Goal: Information Seeking & Learning: Understand process/instructions

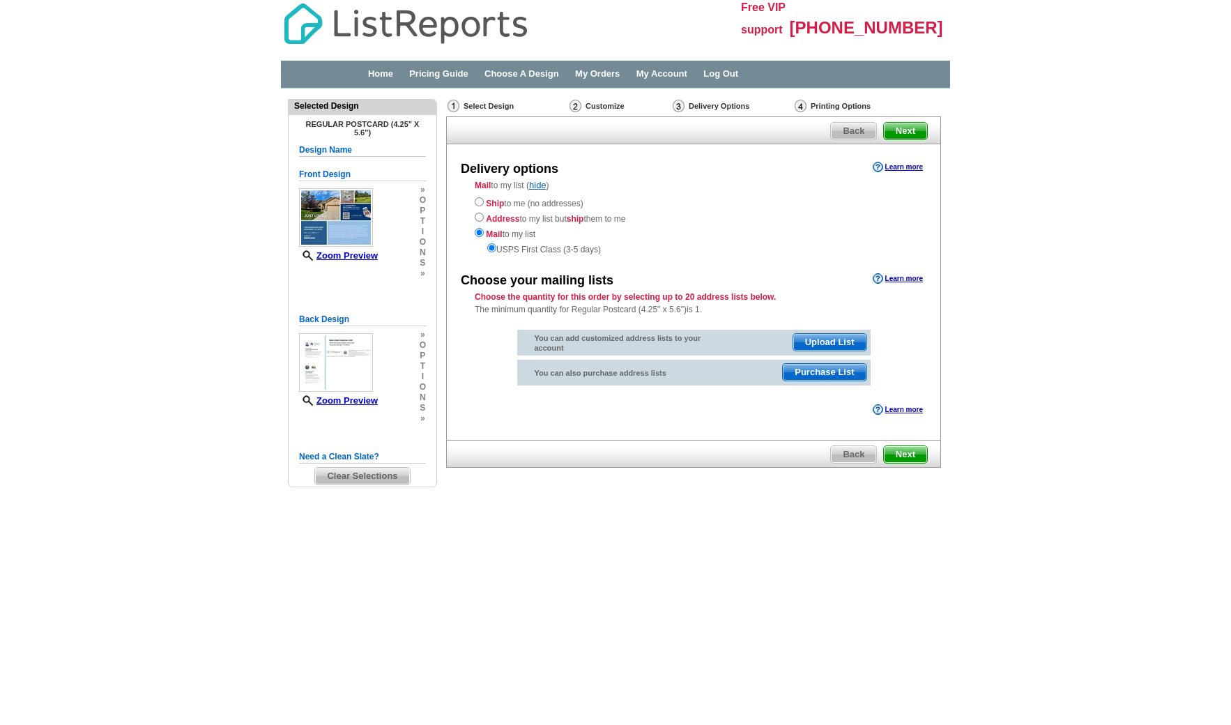
click at [808, 221] on div "Ship to me (no addresses) Address to my list but ship them to me Mail to my lis…" at bounding box center [694, 225] width 438 height 61
click at [464, 76] on link "Pricing Guide" at bounding box center [438, 73] width 59 height 10
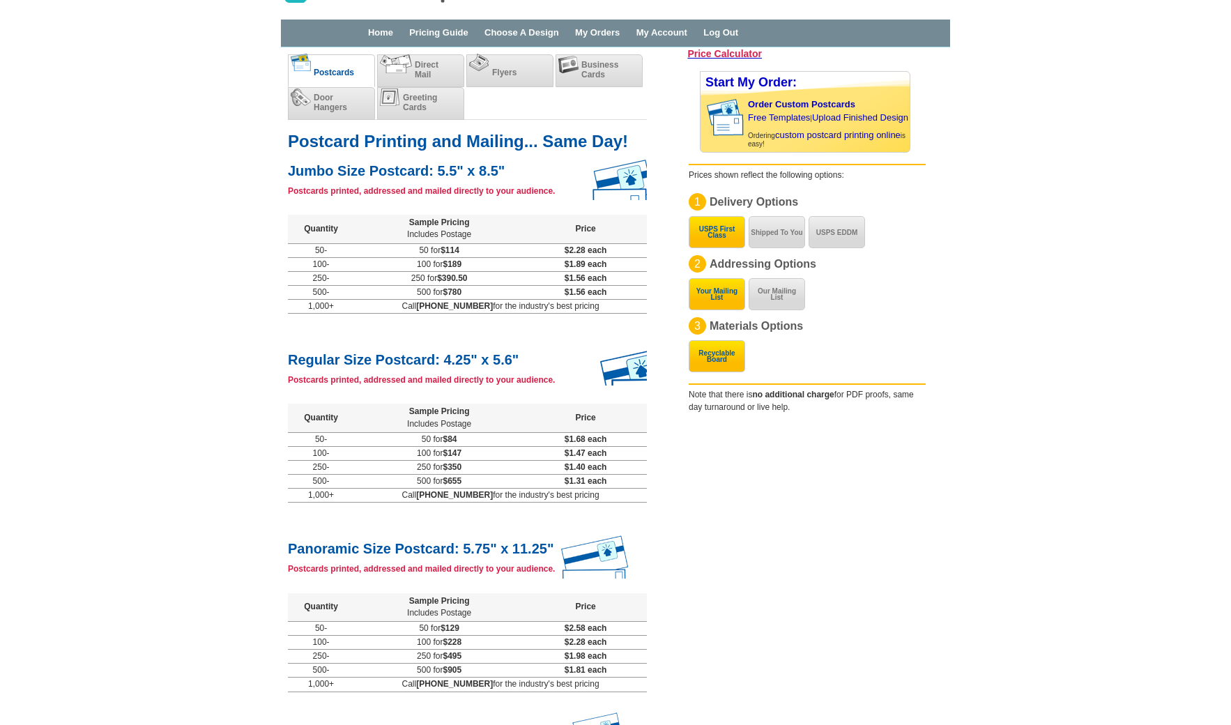
scroll to position [39, 0]
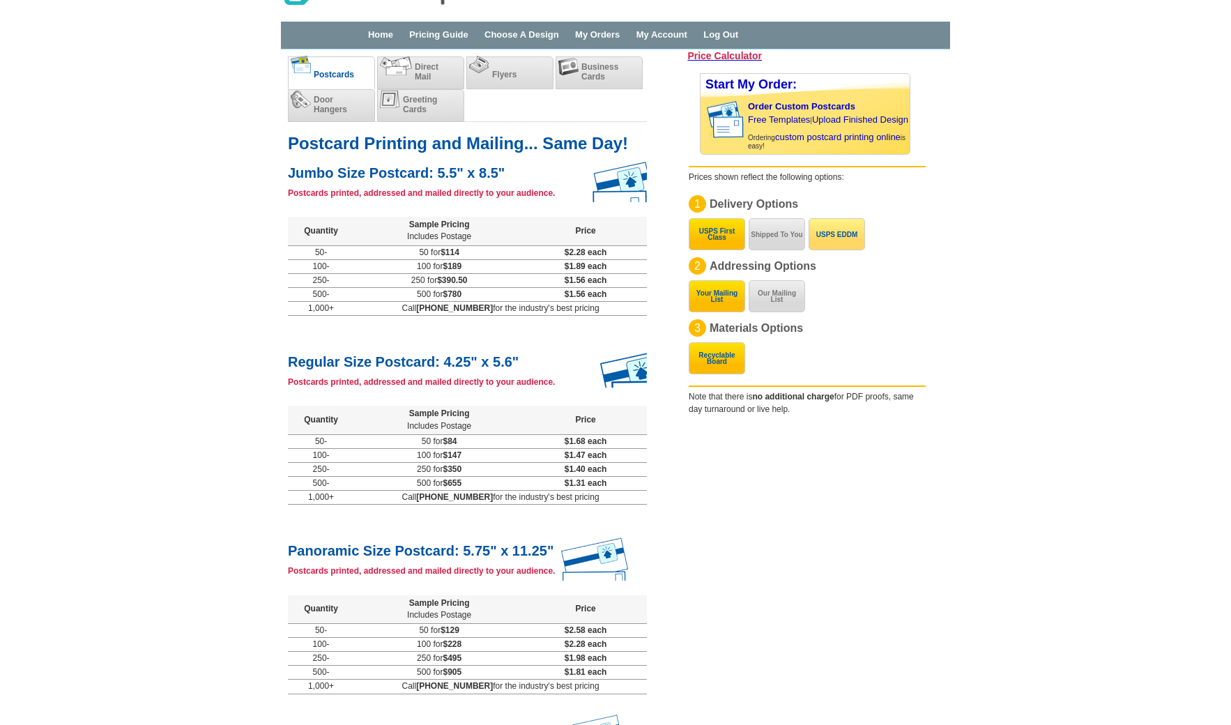
click at [834, 234] on button "USPS EDDM" at bounding box center [837, 234] width 56 height 32
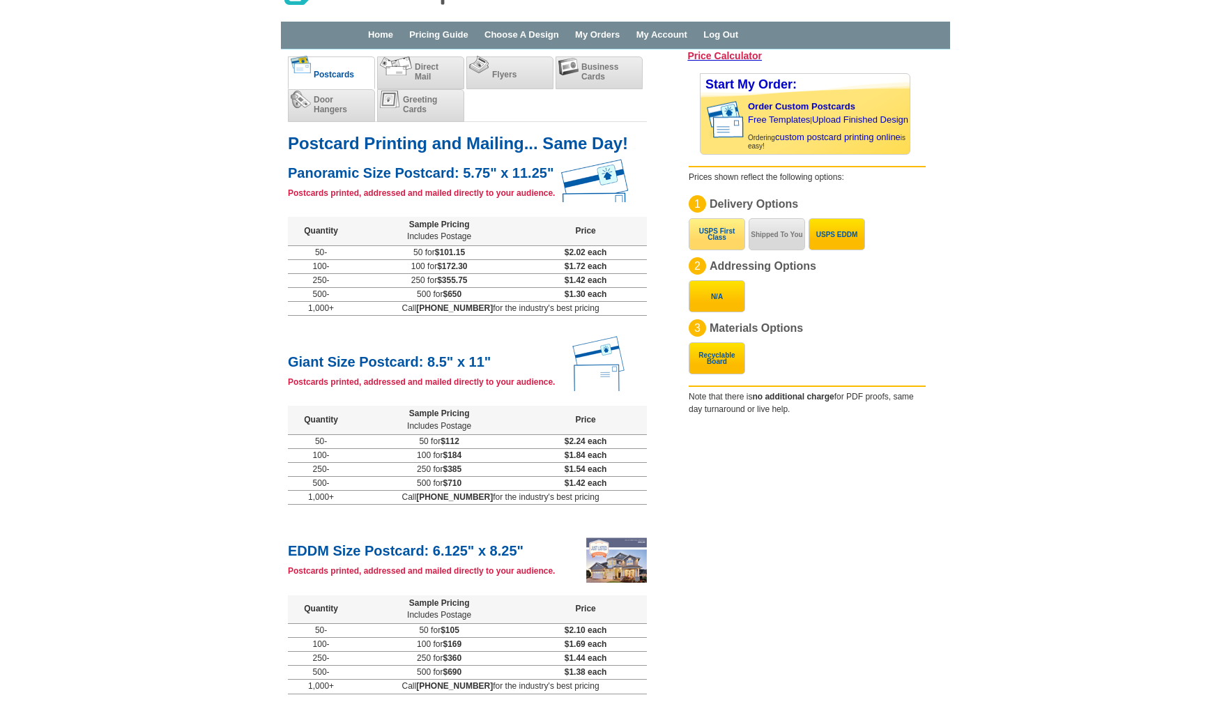
click at [723, 231] on button "USPS First Class" at bounding box center [717, 234] width 56 height 32
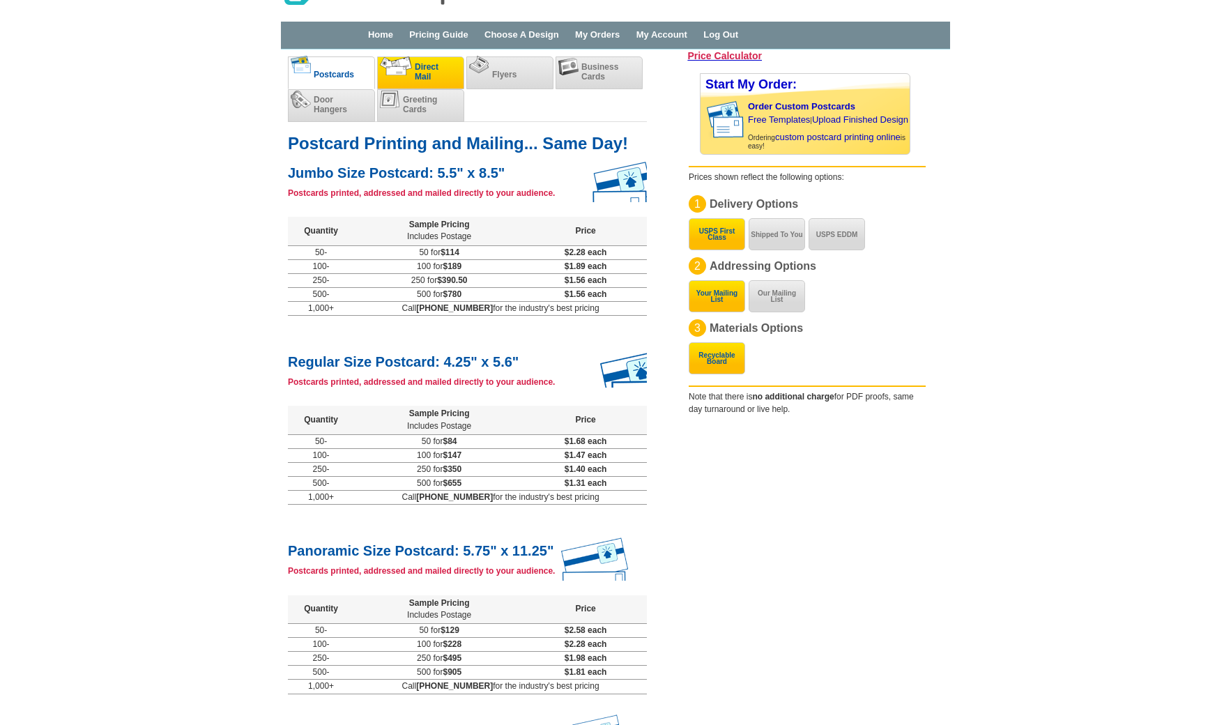
click at [440, 74] on li "Direct Mail" at bounding box center [420, 72] width 87 height 33
